Goal: Task Accomplishment & Management: Use online tool/utility

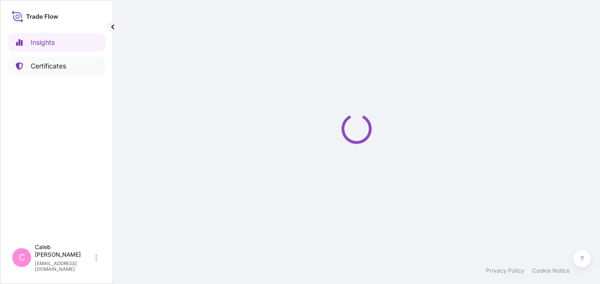
click at [58, 69] on p "Certificates" at bounding box center [48, 65] width 35 height 9
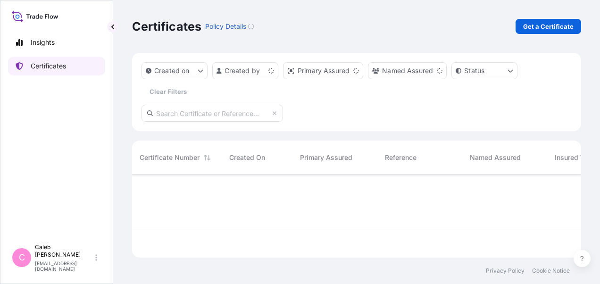
scroll to position [81, 442]
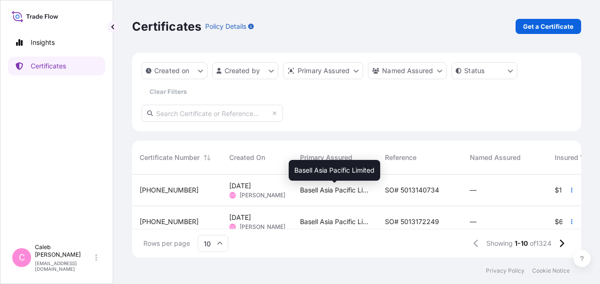
click at [359, 187] on span "Basell Asia Pacific Limited" at bounding box center [335, 189] width 70 height 9
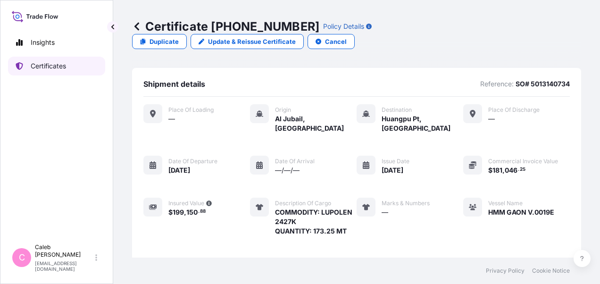
click at [53, 64] on p "Certificates" at bounding box center [48, 65] width 35 height 9
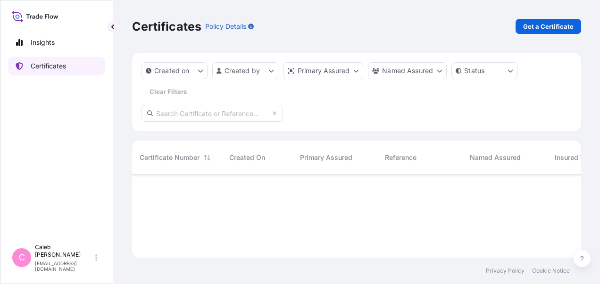
scroll to position [81, 442]
click at [212, 113] on input "text" at bounding box center [213, 113] width 142 height 17
paste input "5013188779"
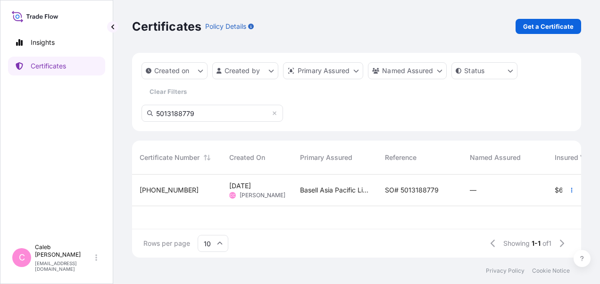
type input "5013188779"
click at [437, 187] on span "SO# 5013188779" at bounding box center [412, 189] width 54 height 9
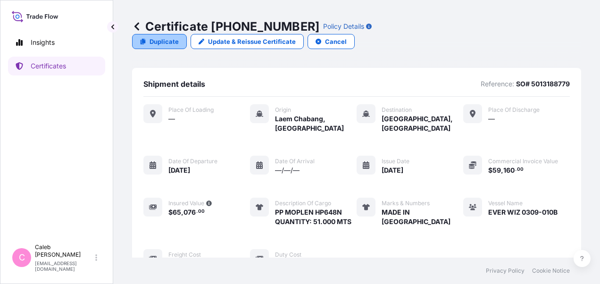
click at [187, 34] on link "Duplicate" at bounding box center [159, 41] width 55 height 15
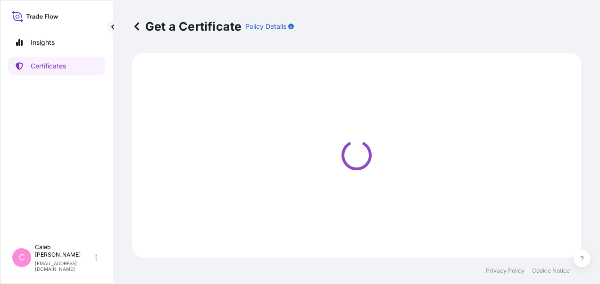
select select "Sea"
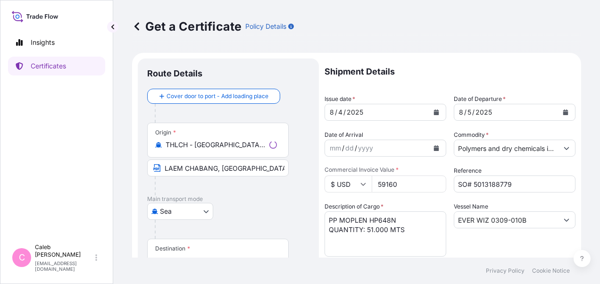
select select "32034"
click at [563, 113] on icon "Calendar" at bounding box center [565, 112] width 5 height 6
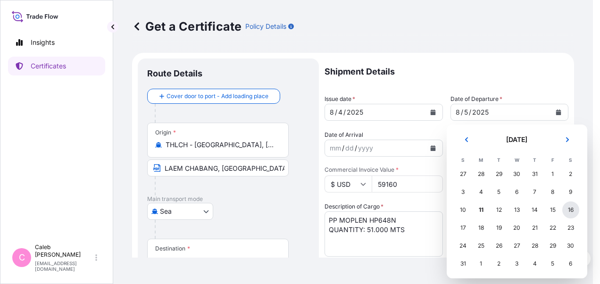
click at [571, 211] on div "16" at bounding box center [570, 209] width 17 height 17
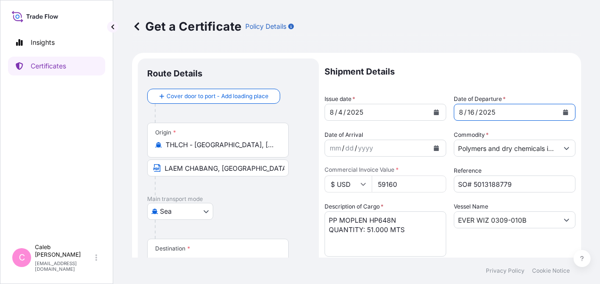
click at [434, 111] on icon "Calendar" at bounding box center [437, 112] width 6 height 6
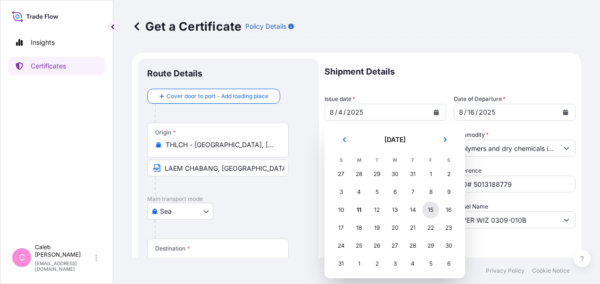
click at [429, 211] on div "15" at bounding box center [430, 209] width 17 height 17
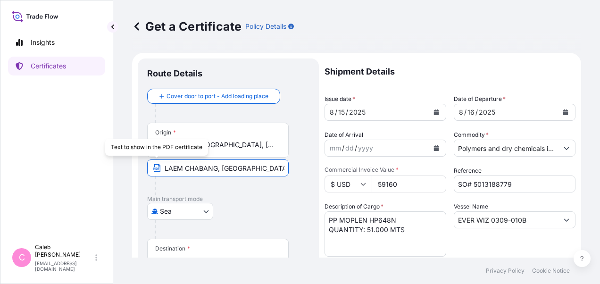
drag, startPoint x: 259, startPoint y: 168, endPoint x: 150, endPoint y: 165, distance: 109.5
click at [150, 165] on input "LAEM CHABANG, THAILAND" at bounding box center [218, 167] width 142 height 17
click at [247, 214] on div "Sea Air Road Sea" at bounding box center [228, 211] width 162 height 17
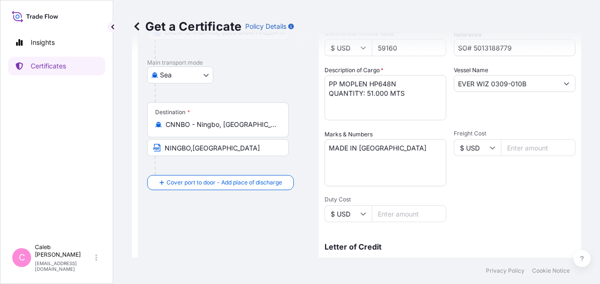
scroll to position [94, 0]
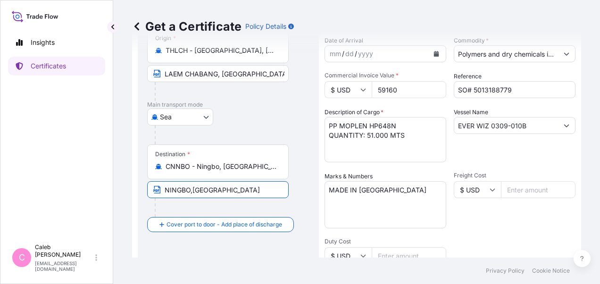
drag, startPoint x: 225, startPoint y: 189, endPoint x: 149, endPoint y: 186, distance: 75.5
click at [151, 186] on input "NINGBO,CHINA" at bounding box center [218, 189] width 142 height 17
paste input "Text to appear on certificate"
type input "NINGBO, CHINA"
click at [209, 264] on footer "Privacy Policy Cookie Notice" at bounding box center [356, 271] width 487 height 26
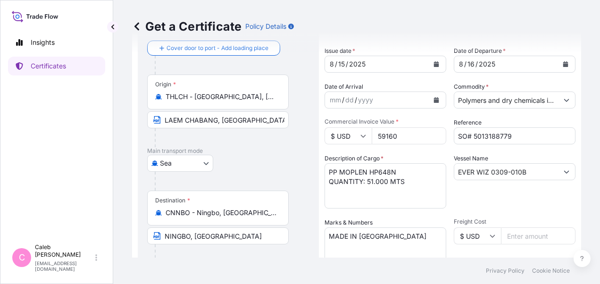
scroll to position [0, 0]
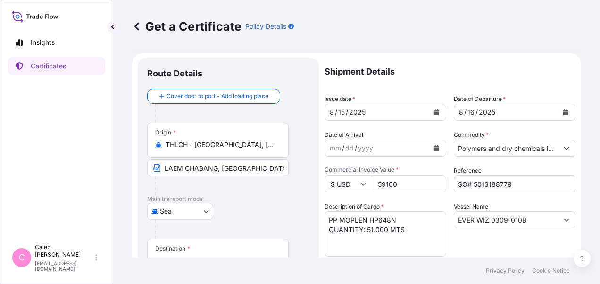
drag, startPoint x: 398, startPoint y: 183, endPoint x: 365, endPoint y: 183, distance: 33.0
click at [365, 183] on div "$ USD 59160" at bounding box center [386, 183] width 122 height 17
paste input "31875.0"
type input "31875.00"
click at [408, 205] on div "Description of Cargo * PP MOPLEN HP648N QUANTITY: 51.000 MTS" at bounding box center [386, 229] width 122 height 55
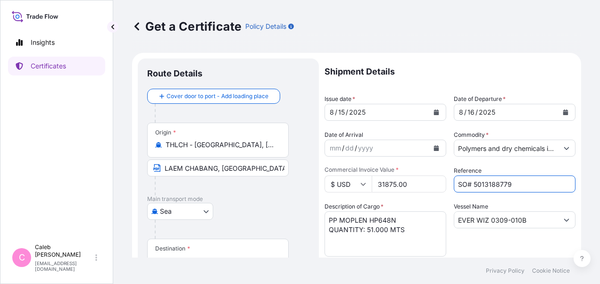
drag, startPoint x: 510, startPoint y: 186, endPoint x: 471, endPoint y: 183, distance: 39.8
click at [471, 183] on input "SO# 5013188779" at bounding box center [515, 183] width 122 height 17
paste input "962"
type input "SO# 5013188962"
click at [433, 218] on textarea "PP MOPLEN HP648N QUANTITY: 51.000 MTS" at bounding box center [386, 233] width 122 height 45
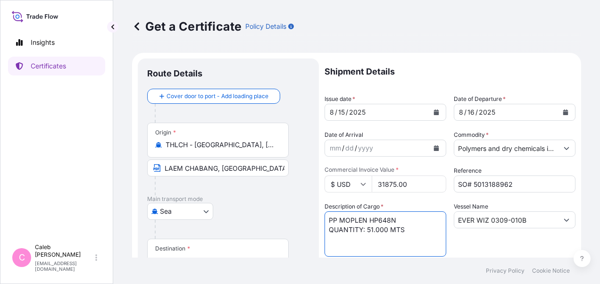
drag, startPoint x: 400, startPoint y: 220, endPoint x: 318, endPoint y: 218, distance: 82.1
paste textarea "25.500 MTS OF PP ADSTIF HA849K"
drag, startPoint x: 379, startPoint y: 218, endPoint x: 329, endPoint y: 215, distance: 49.6
click at [329, 215] on textarea "PP MOPLEN HP648N QUANTITY: 51.000 MTS" at bounding box center [386, 233] width 122 height 45
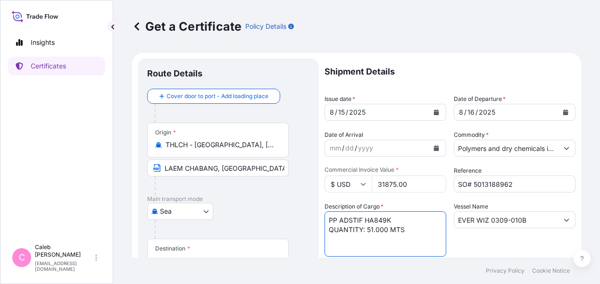
drag, startPoint x: 367, startPoint y: 229, endPoint x: 408, endPoint y: 229, distance: 41.0
click at [408, 229] on textarea "PP MOPLEN HP648N QUANTITY: 51.000 MTS" at bounding box center [386, 233] width 122 height 45
paste textarea "25.500 MTS OF"
type textarea "PP ADSTIF HA849K QUANTITY: 25.500 MTS"
click at [468, 245] on div "Vessel Name EVER WIZ 0309-010B" at bounding box center [515, 229] width 122 height 55
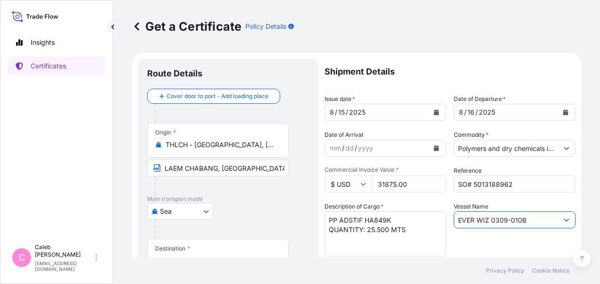
drag, startPoint x: 525, startPoint y: 220, endPoint x: 444, endPoint y: 218, distance: 81.2
paste input "YM CAPACITY 056N"
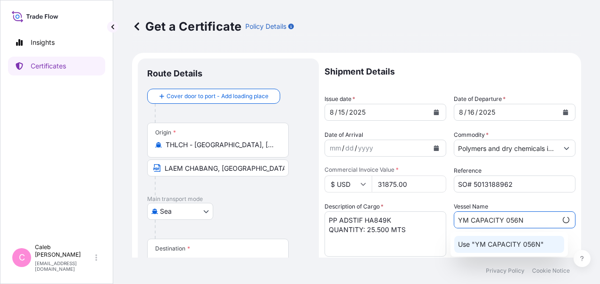
click at [529, 242] on p "Use "YM CAPACITY 056N"" at bounding box center [501, 244] width 86 height 9
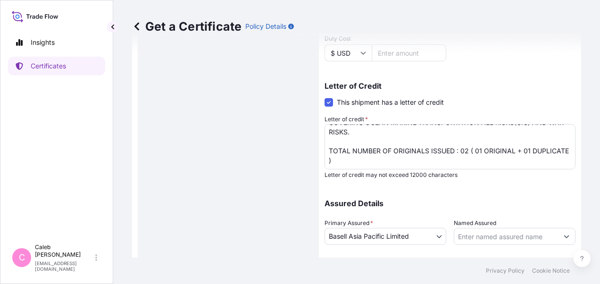
scroll to position [354, 0]
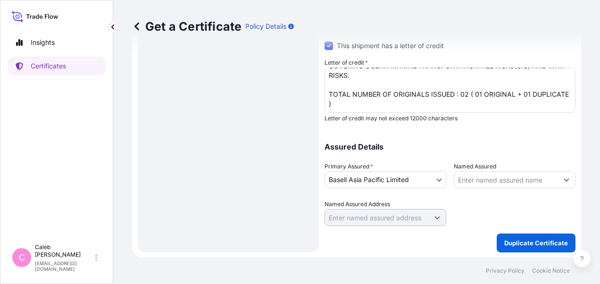
type input "YM CAPACITY 056N"
click at [510, 236] on button "Duplicate Certificate" at bounding box center [536, 243] width 79 height 19
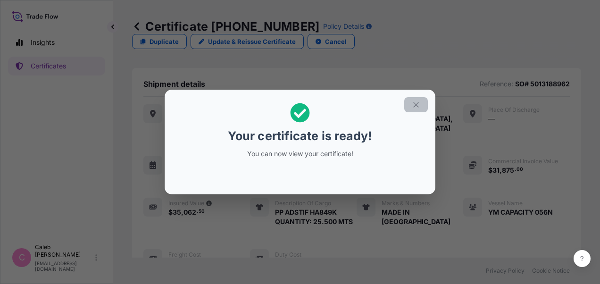
click at [420, 102] on icon "button" at bounding box center [416, 104] width 8 height 8
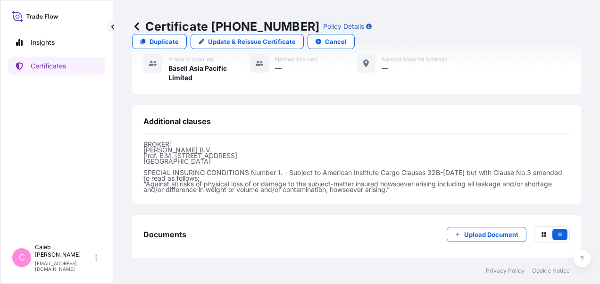
scroll to position [412, 0]
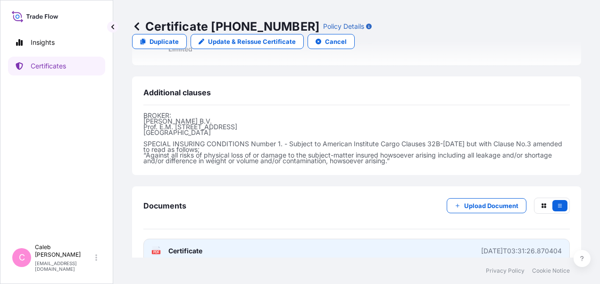
click at [192, 246] on span "Certificate" at bounding box center [185, 250] width 34 height 9
